Goal: Transaction & Acquisition: Purchase product/service

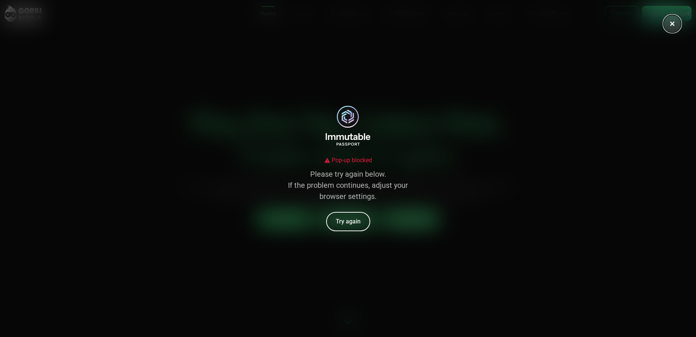
click at [676, 25] on button at bounding box center [673, 24] width 18 height 18
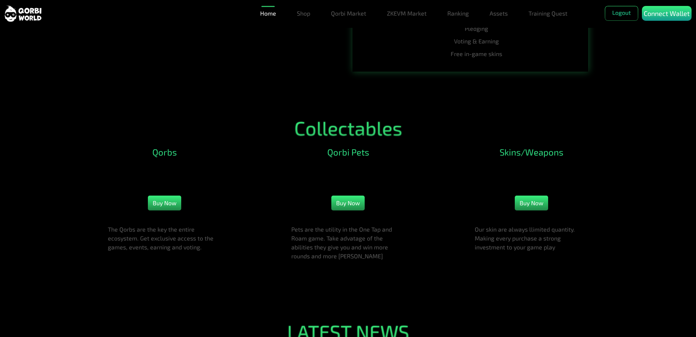
scroll to position [741, 0]
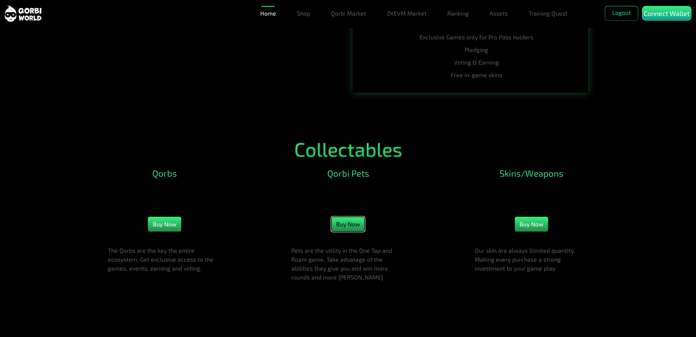
click at [351, 216] on button "Buy Now" at bounding box center [347, 223] width 33 height 15
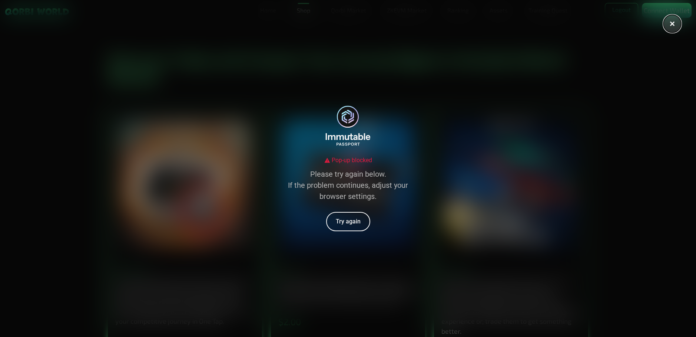
click at [665, 22] on button at bounding box center [673, 24] width 18 height 18
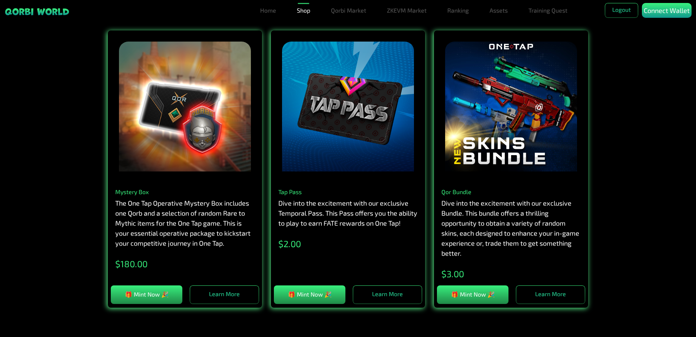
scroll to position [111, 0]
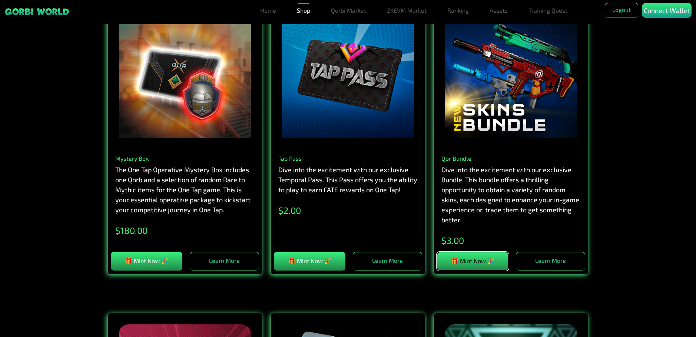
click at [492, 252] on button "🎁 Mint Now 🎉" at bounding box center [473, 261] width 72 height 19
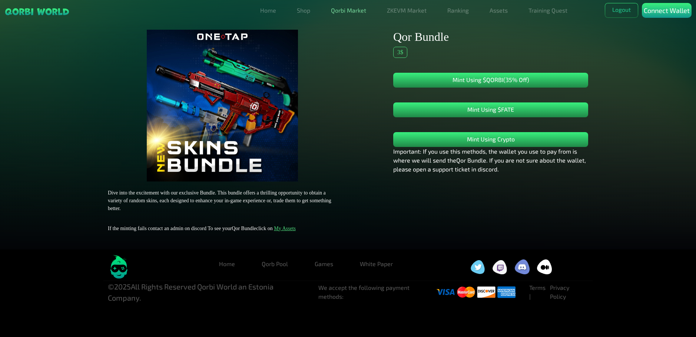
click at [355, 6] on link "Qorbi Market" at bounding box center [348, 10] width 41 height 15
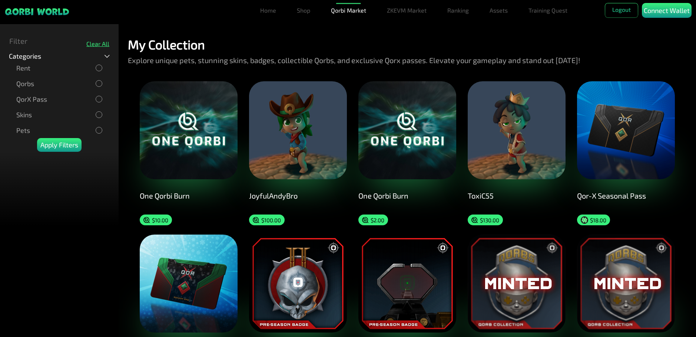
click at [62, 69] on div "Rent" at bounding box center [59, 68] width 86 height 8
click at [62, 142] on p "Apply Filters" at bounding box center [59, 145] width 38 height 10
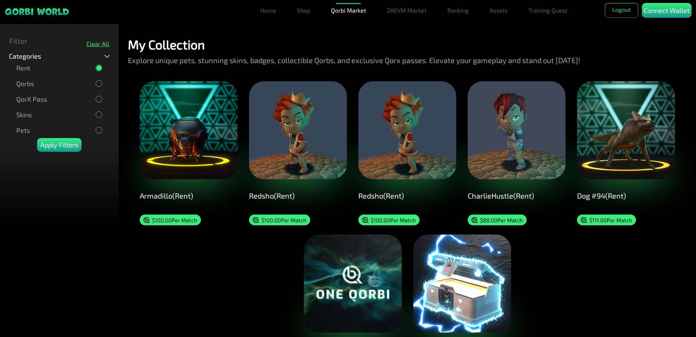
click at [94, 64] on div "Rent" at bounding box center [59, 68] width 86 height 8
click at [99, 77] on div "Qorbs" at bounding box center [59, 84] width 101 height 16
click at [100, 83] on div at bounding box center [98, 83] width 5 height 5
drag, startPoint x: 67, startPoint y: 152, endPoint x: 69, endPoint y: 146, distance: 6.6
click at [67, 152] on div at bounding box center [59, 189] width 119 height 74
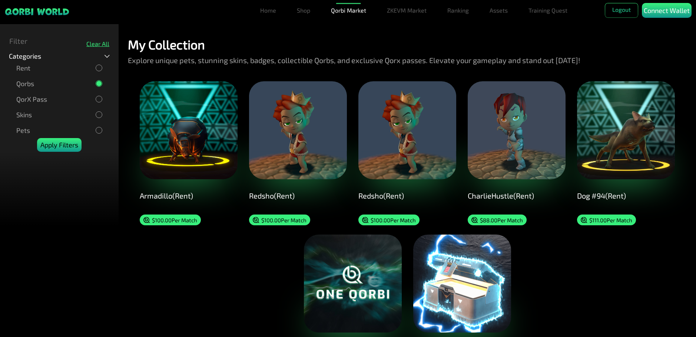
click at [69, 145] on p "Apply Filters" at bounding box center [59, 145] width 38 height 10
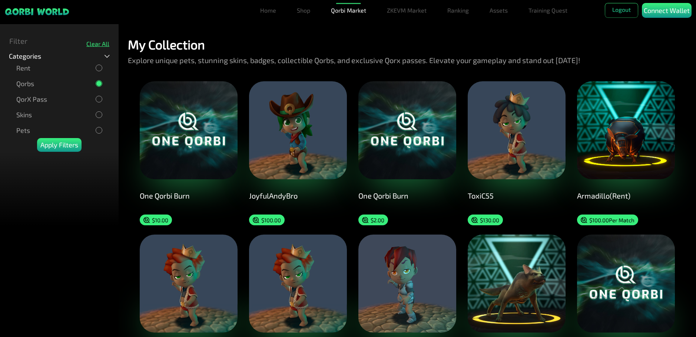
drag, startPoint x: 99, startPoint y: 84, endPoint x: 96, endPoint y: 99, distance: 15.8
click at [99, 84] on div at bounding box center [98, 83] width 5 height 5
click at [96, 112] on div at bounding box center [99, 114] width 7 height 7
click at [73, 144] on p "Apply Filters" at bounding box center [59, 145] width 38 height 10
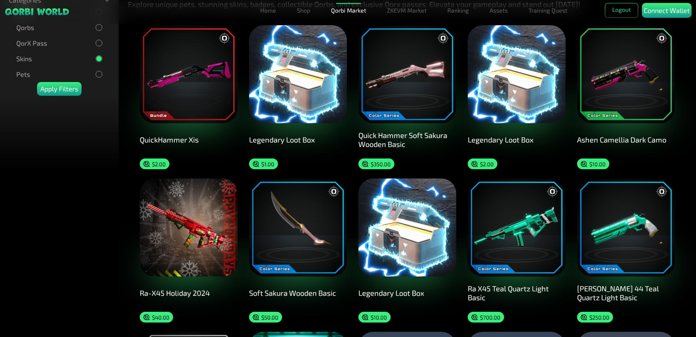
scroll to position [37, 0]
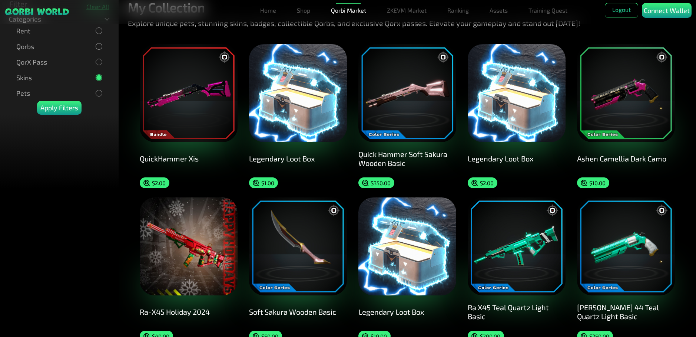
click at [87, 90] on div "Pets" at bounding box center [59, 93] width 86 height 8
click at [71, 105] on p "Apply Filters" at bounding box center [59, 108] width 38 height 10
click at [69, 108] on p "Apply Filters" at bounding box center [59, 108] width 38 height 10
click at [96, 75] on div at bounding box center [99, 77] width 7 height 7
click at [67, 108] on p "Apply Filters" at bounding box center [59, 108] width 38 height 10
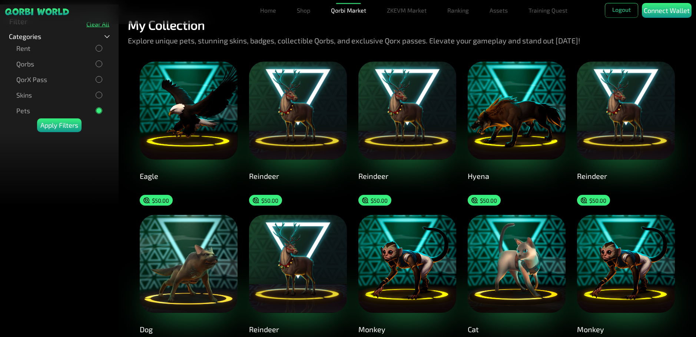
scroll to position [0, 0]
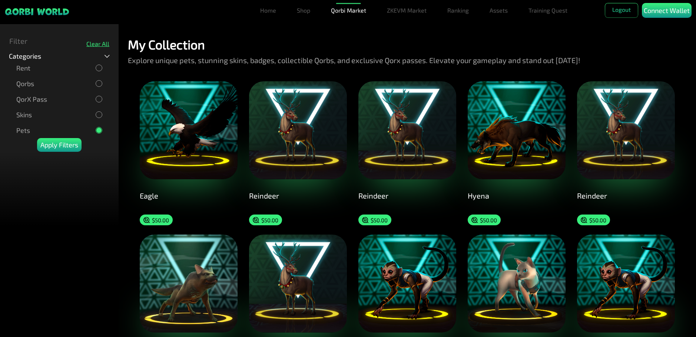
click at [54, 112] on div "Skins" at bounding box center [59, 114] width 86 height 8
click at [70, 140] on p "Apply Filters" at bounding box center [59, 145] width 38 height 10
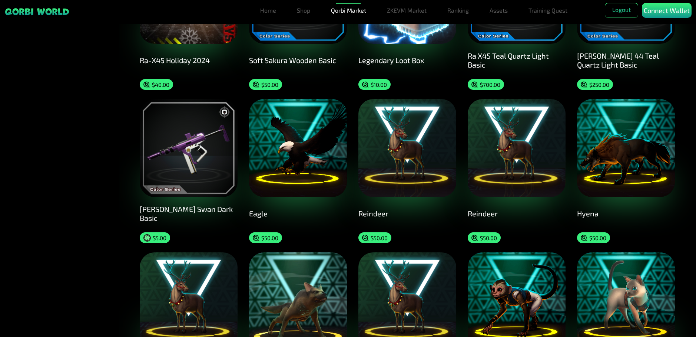
scroll to position [519, 0]
